Goal: Task Accomplishment & Management: Use online tool/utility

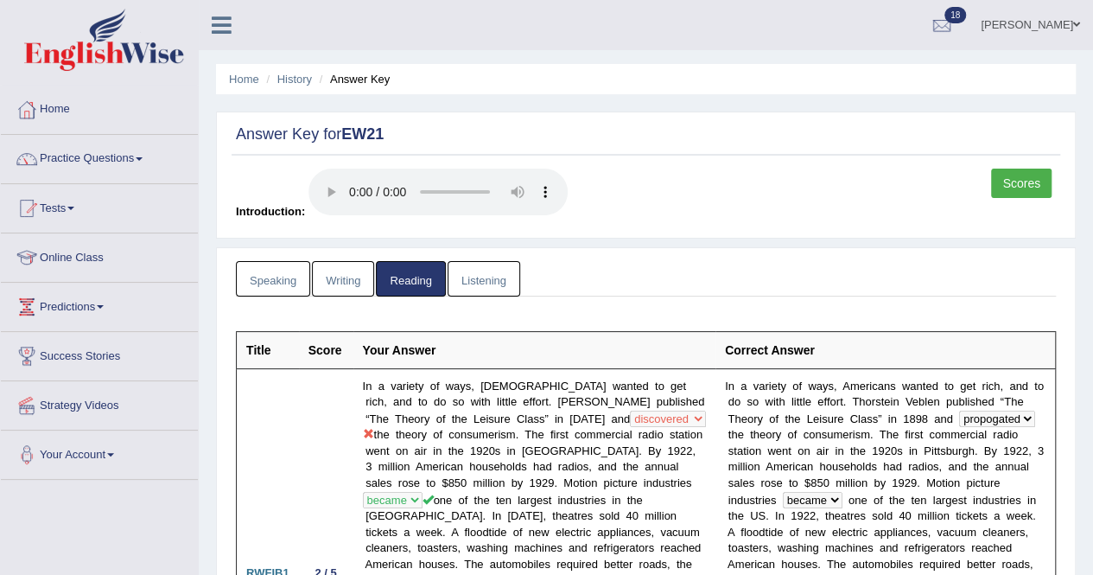
click at [79, 204] on link "Tests" at bounding box center [99, 205] width 197 height 43
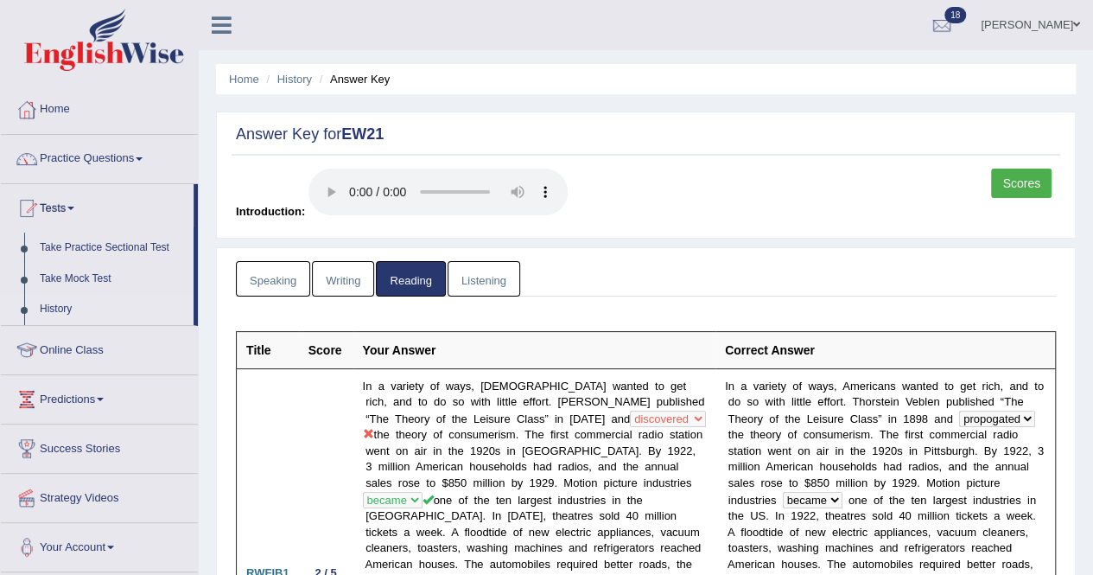
click at [62, 302] on link "History" at bounding box center [113, 309] width 162 height 31
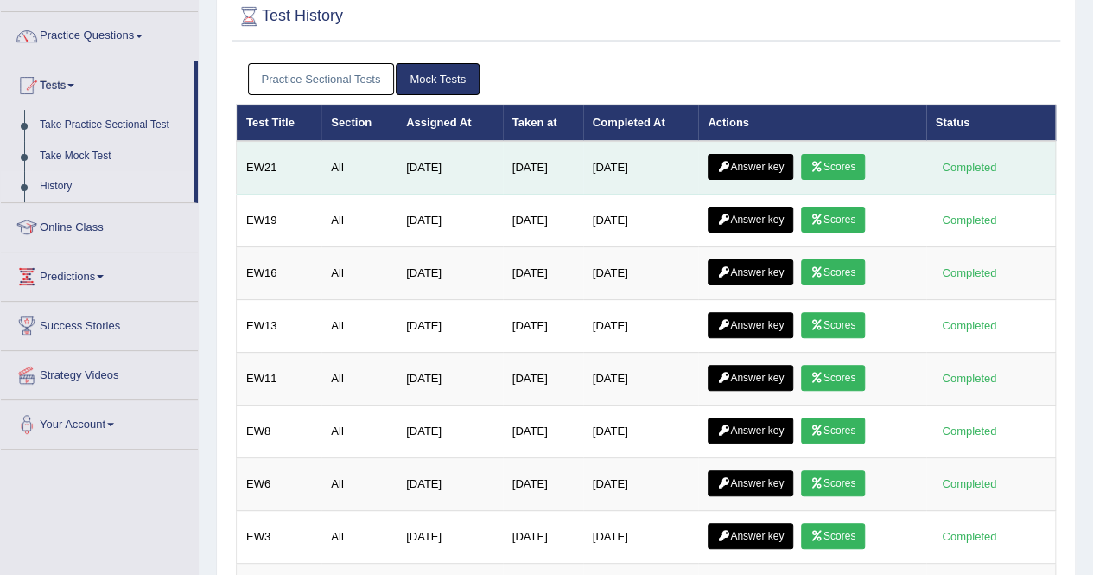
scroll to position [86, 0]
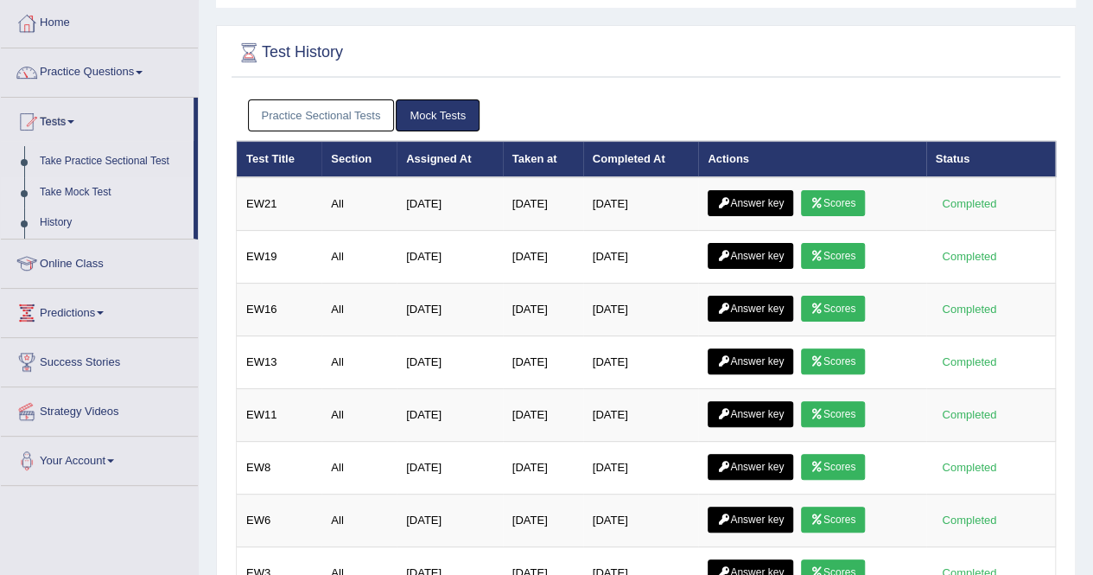
click at [73, 191] on link "Take Mock Test" at bounding box center [113, 192] width 162 height 31
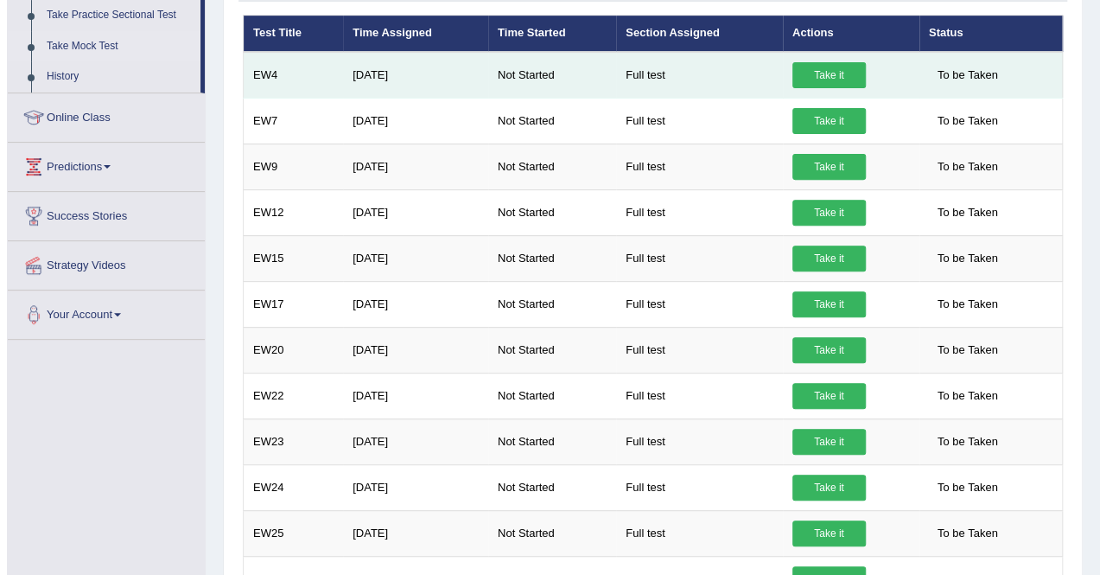
scroll to position [259, 0]
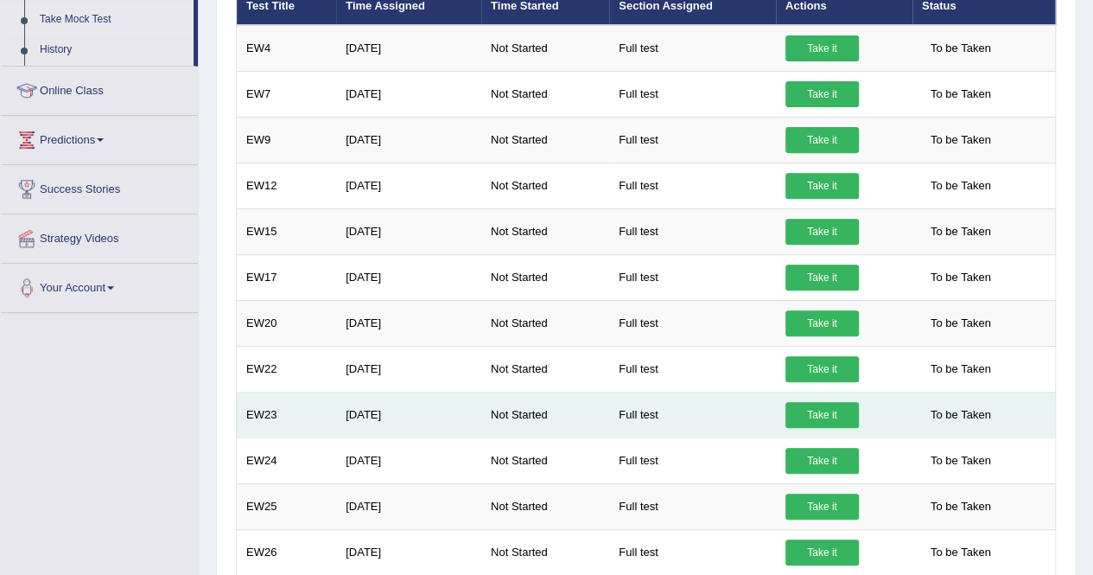
click at [810, 407] on link "Take it" at bounding box center [821, 415] width 73 height 26
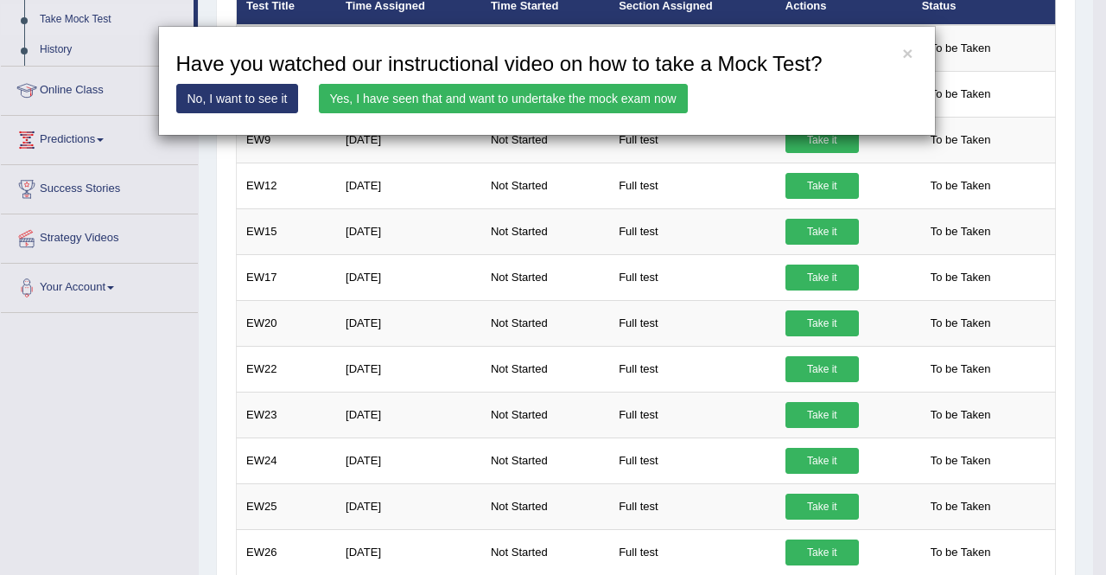
click at [480, 89] on link "Yes, I have seen that and want to undertake the mock exam now" at bounding box center [503, 98] width 369 height 29
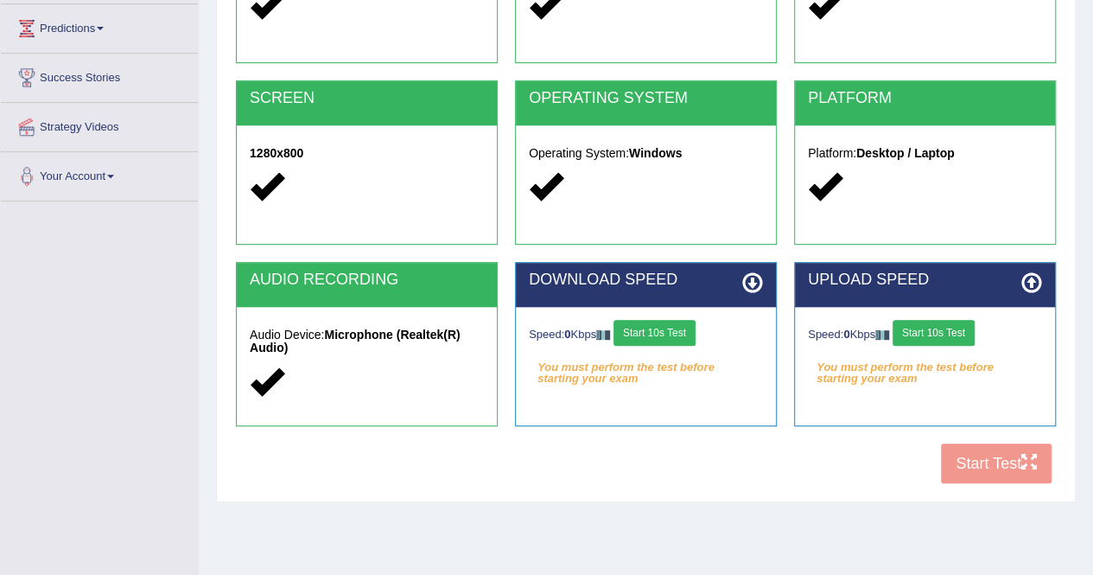
click at [660, 331] on button "Start 10s Test" at bounding box center [654, 333] width 82 height 26
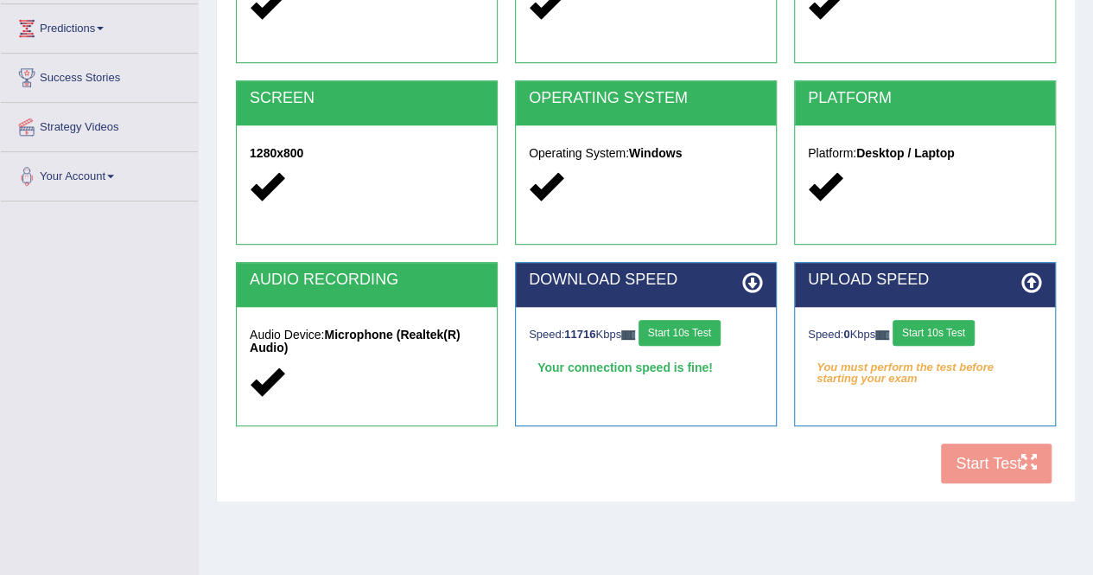
click at [949, 329] on button "Start 10s Test" at bounding box center [934, 333] width 82 height 26
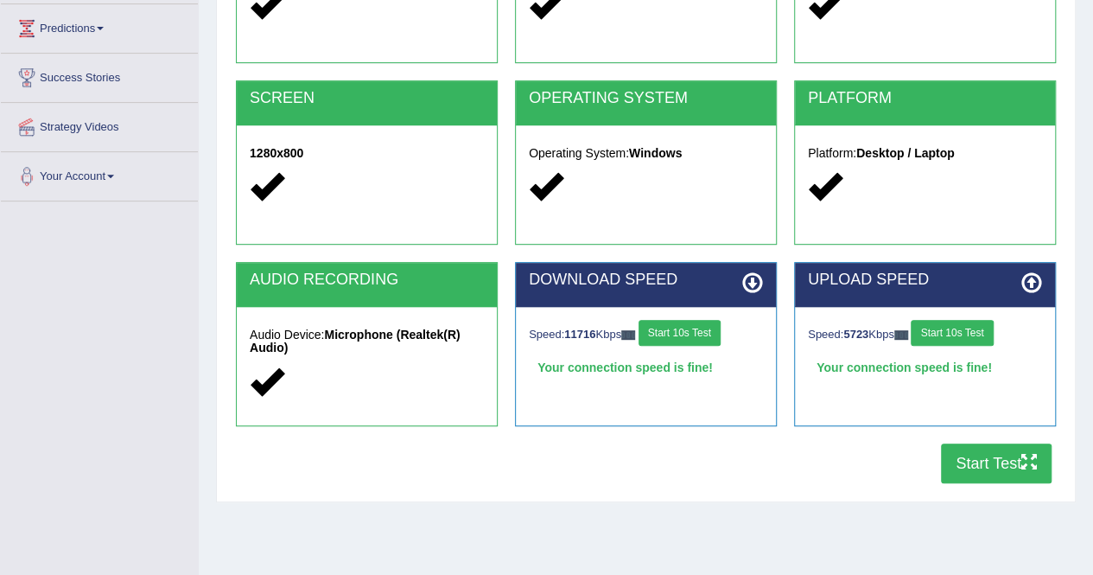
click at [985, 461] on button "Start Test" at bounding box center [996, 463] width 111 height 40
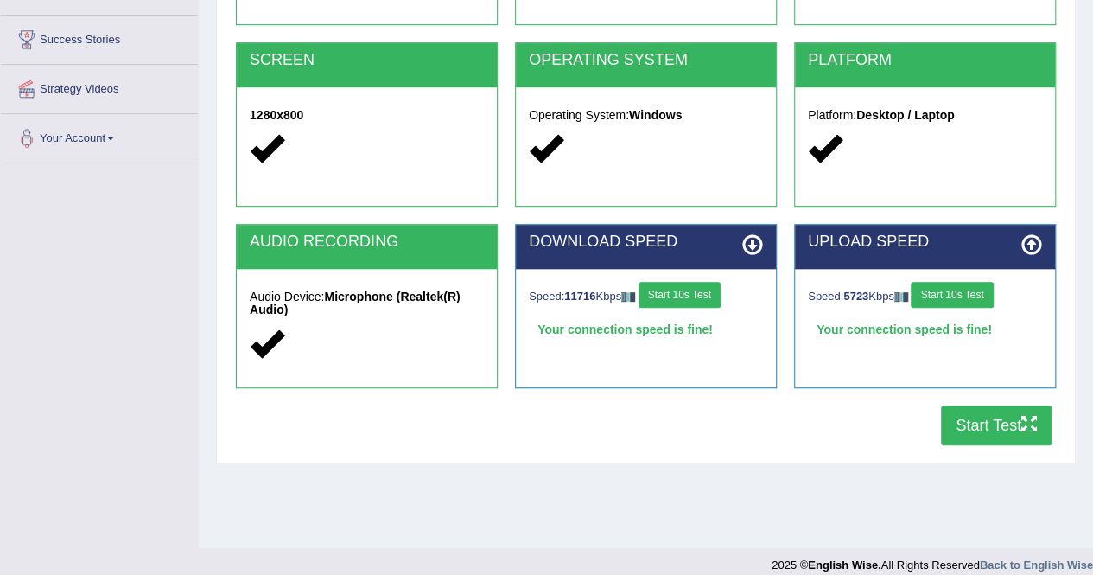
scroll to position [332, 0]
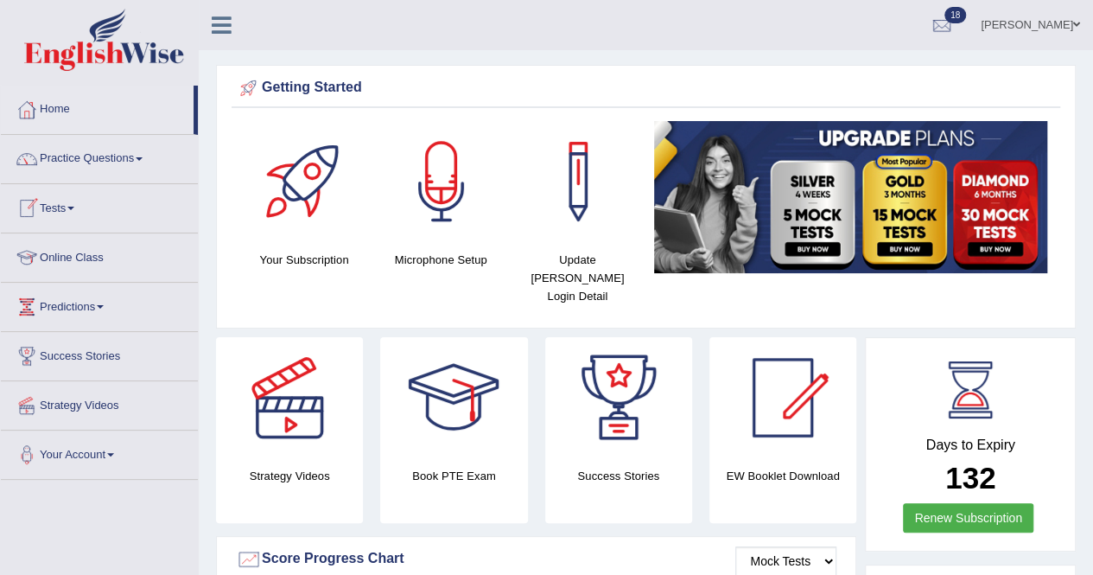
click at [79, 200] on link "Tests" at bounding box center [99, 205] width 197 height 43
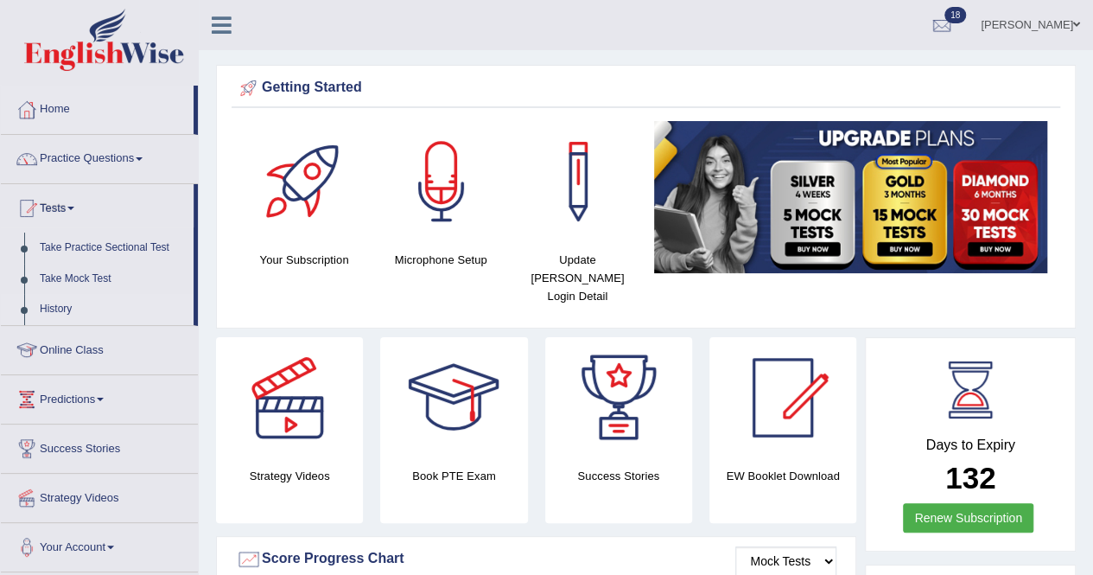
click at [52, 306] on link "History" at bounding box center [113, 309] width 162 height 31
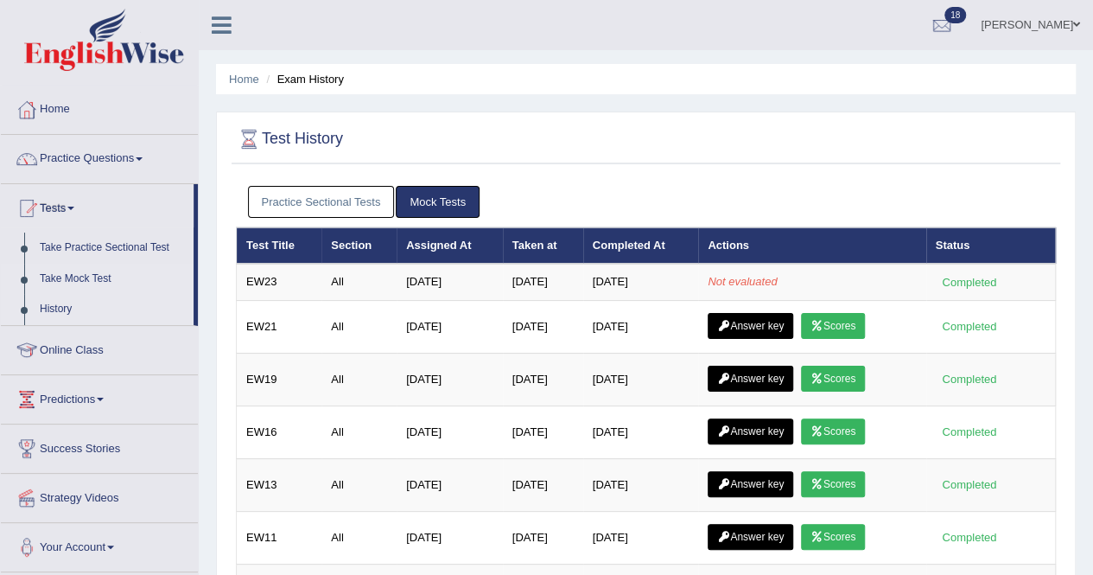
click at [50, 271] on link "Take Mock Test" at bounding box center [113, 279] width 162 height 31
